Goal: Navigation & Orientation: Understand site structure

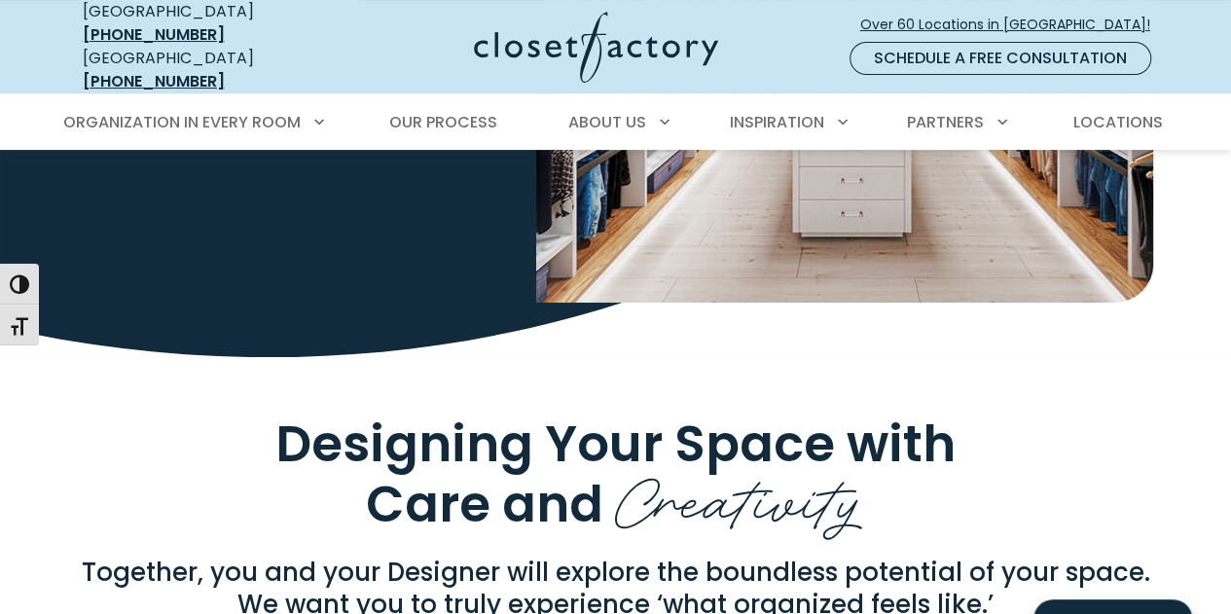
scroll to position [7888, 0]
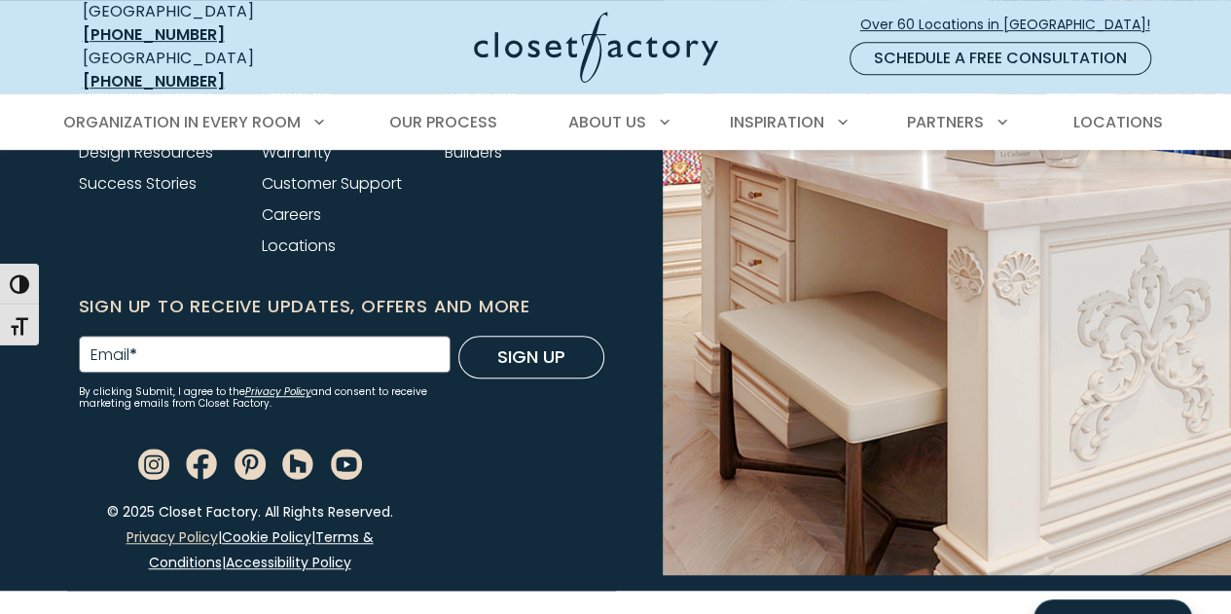
click at [155, 538] on link "Privacy Policy" at bounding box center [172, 537] width 91 height 19
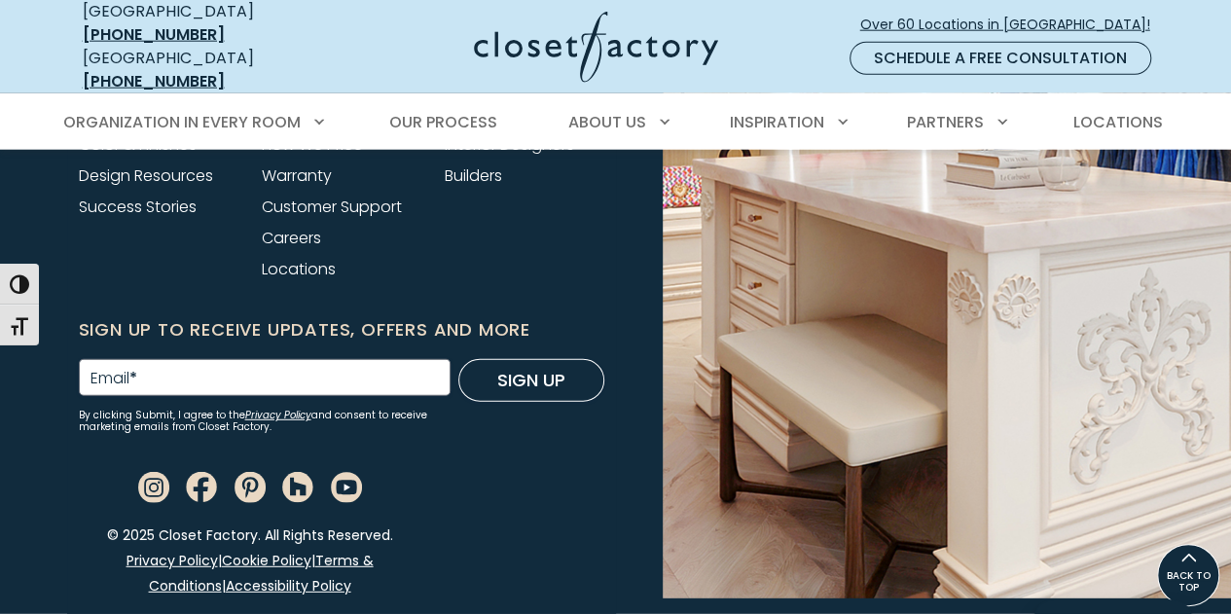
scroll to position [9558, 0]
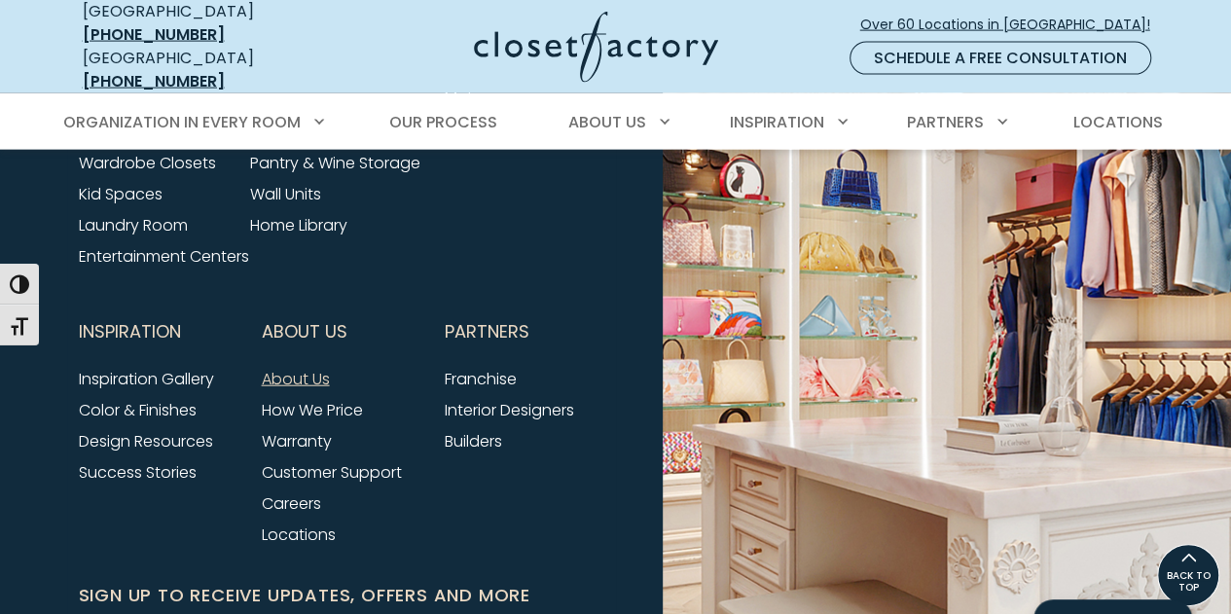
click at [302, 390] on link "About Us" at bounding box center [296, 379] width 68 height 22
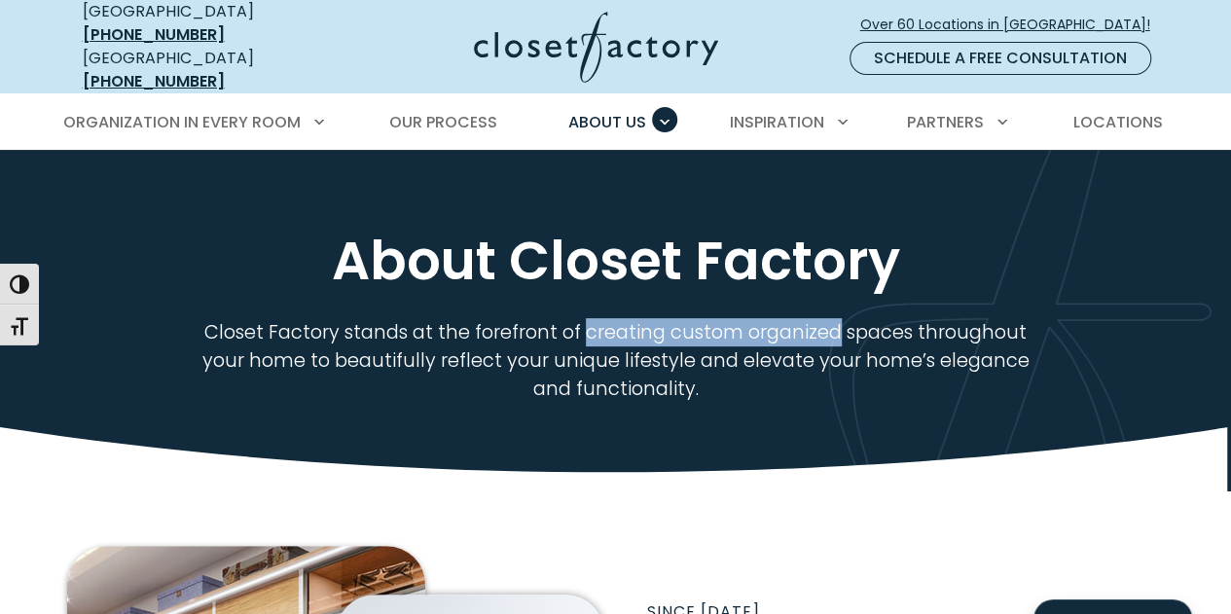
drag, startPoint x: 588, startPoint y: 315, endPoint x: 838, endPoint y: 322, distance: 250.2
click at [838, 322] on p "Closet Factory stands at the forefront of creating custom organized spaces thro…" at bounding box center [616, 360] width 892 height 85
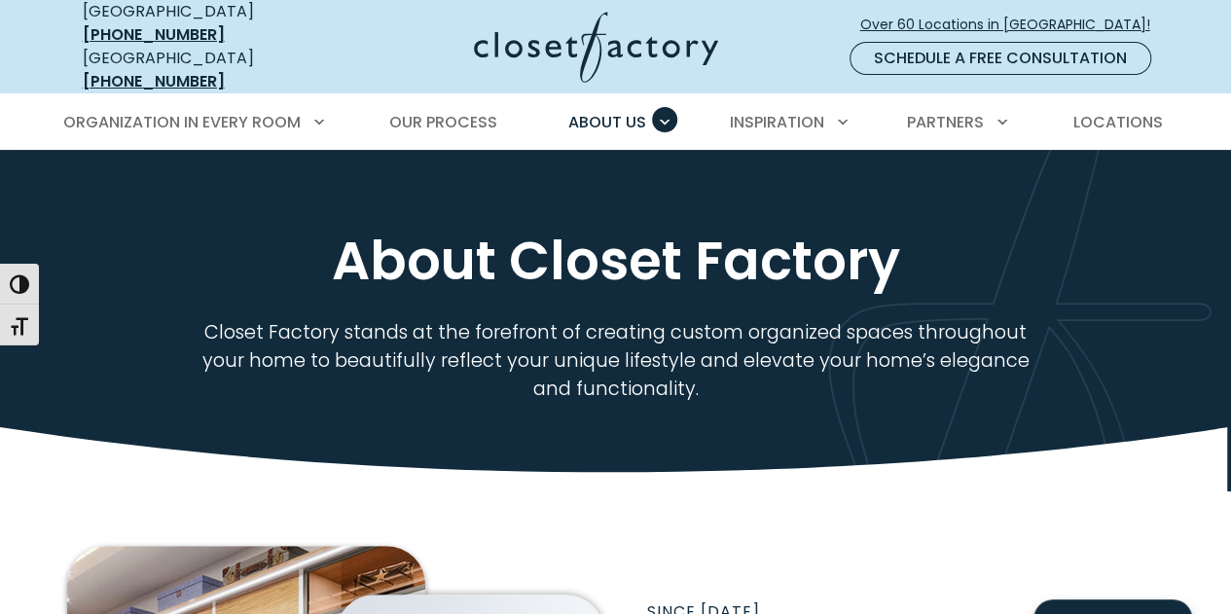
click at [707, 318] on p "Closet Factory stands at the forefront of creating custom organized spaces thro…" at bounding box center [616, 360] width 892 height 85
